Goal: Task Accomplishment & Management: Manage account settings

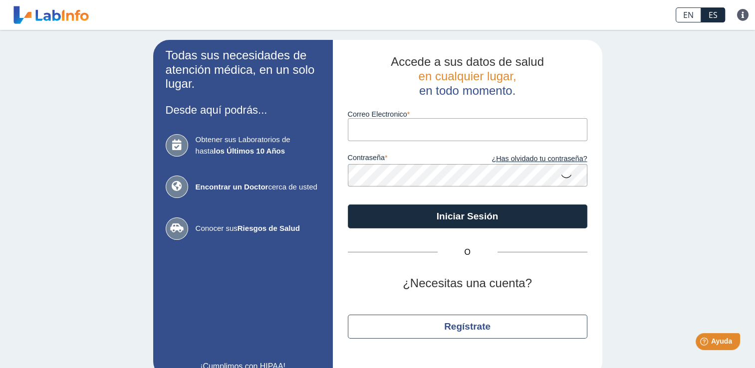
click at [405, 127] on input "Correo Electronico" at bounding box center [468, 129] width 240 height 22
type input "[EMAIL_ADDRESS][DOMAIN_NAME]"
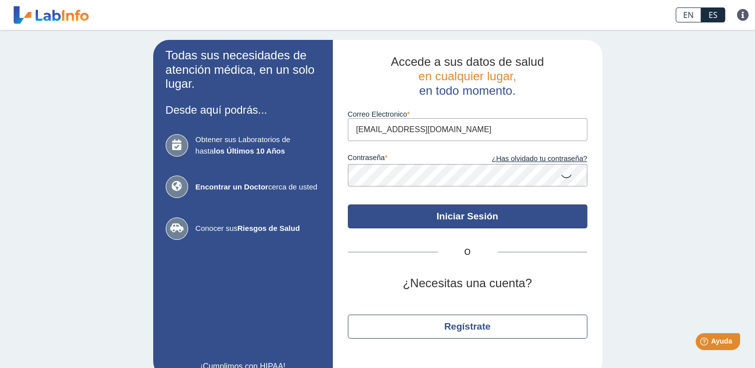
click at [540, 213] on button "Iniciar Sesión" at bounding box center [468, 217] width 240 height 24
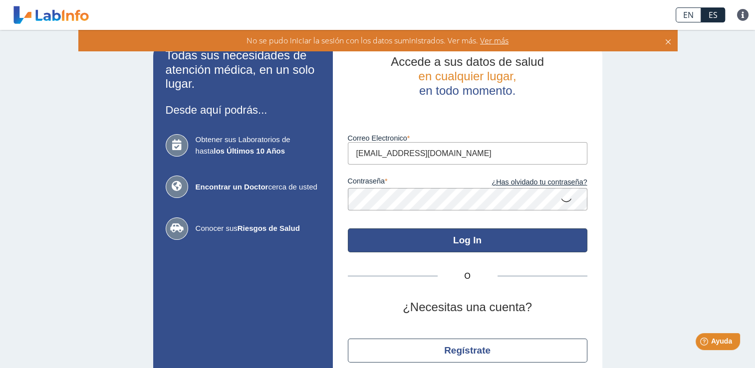
click at [529, 239] on button "Log In" at bounding box center [468, 241] width 240 height 24
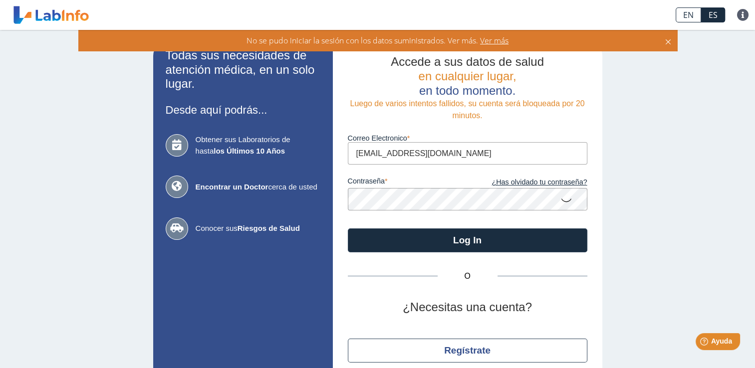
click at [328, 203] on app-login "Todas sus necesidades de atención médica, en un solo lugar. Desde aquí podrás..…" at bounding box center [377, 220] width 449 height 361
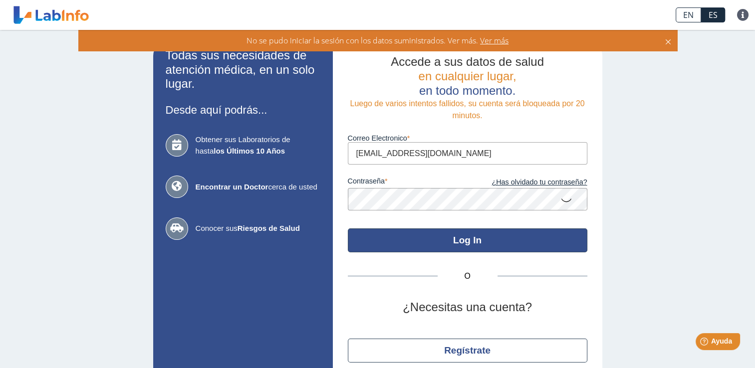
click at [542, 235] on button "Log In" at bounding box center [468, 241] width 240 height 24
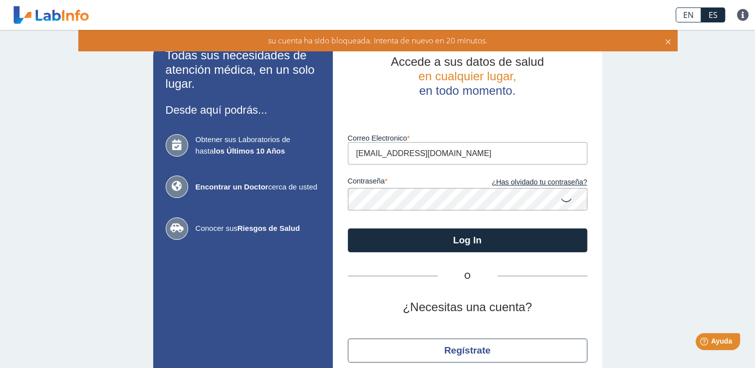
click at [667, 40] on icon at bounding box center [668, 40] width 8 height 11
